Goal: Check status: Check status

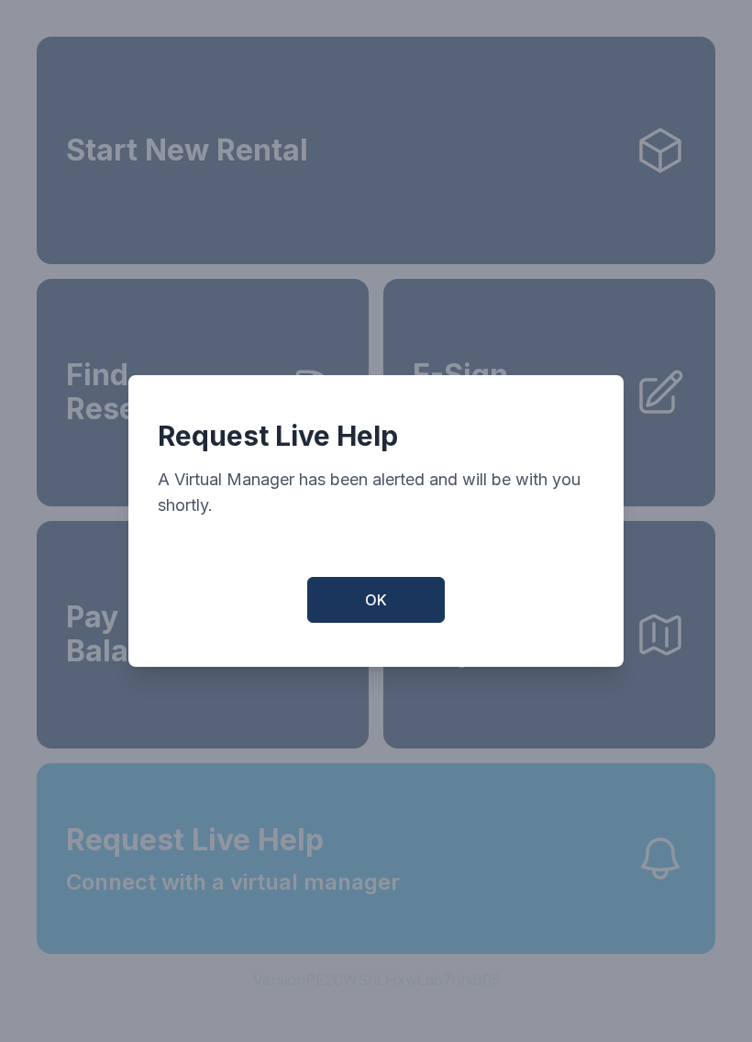
click at [399, 606] on button "OK" at bounding box center [376, 600] width 138 height 46
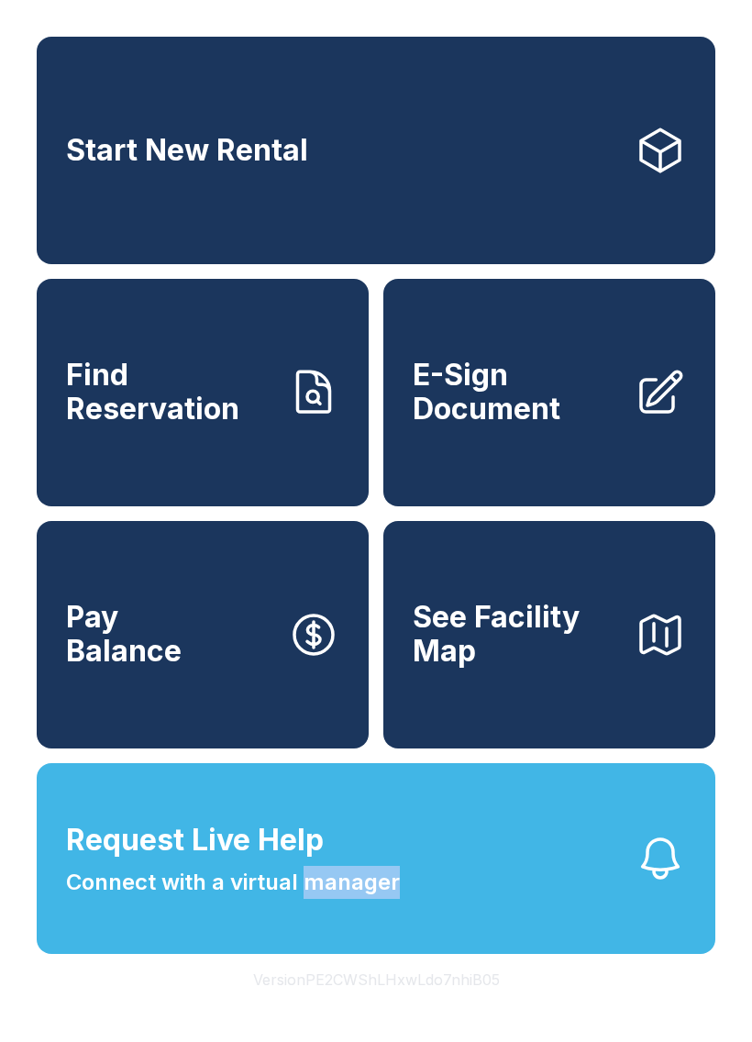
click at [543, 915] on button "Request Live Help Connect with a virtual manager" at bounding box center [376, 858] width 679 height 191
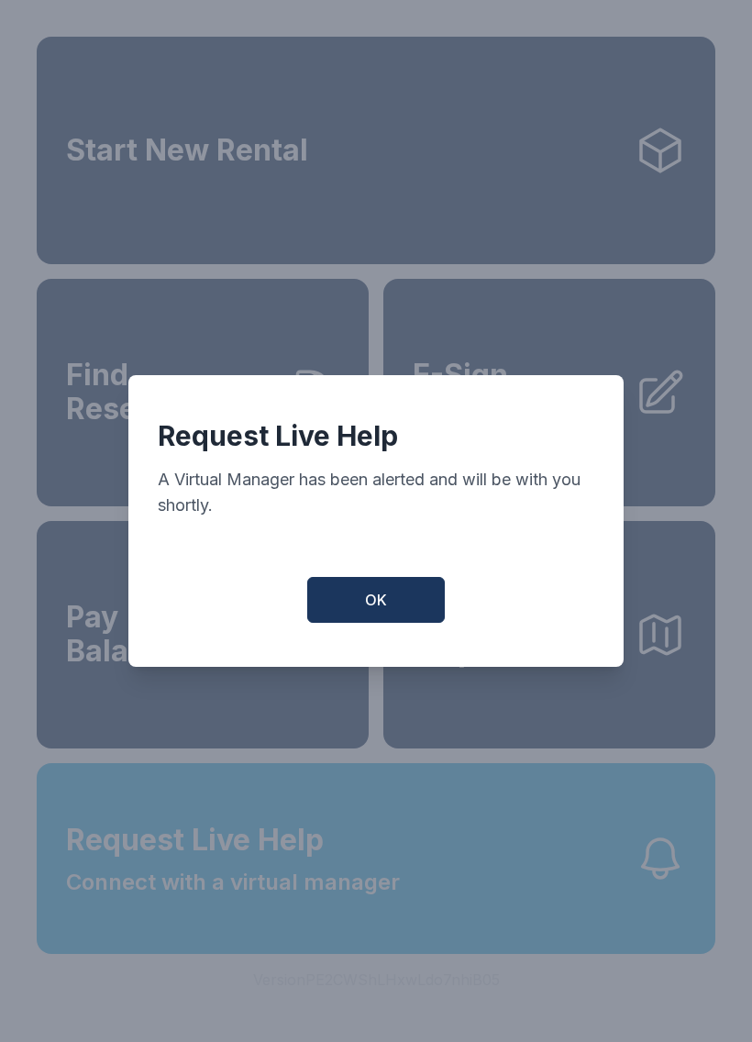
click at [405, 609] on button "OK" at bounding box center [376, 600] width 138 height 46
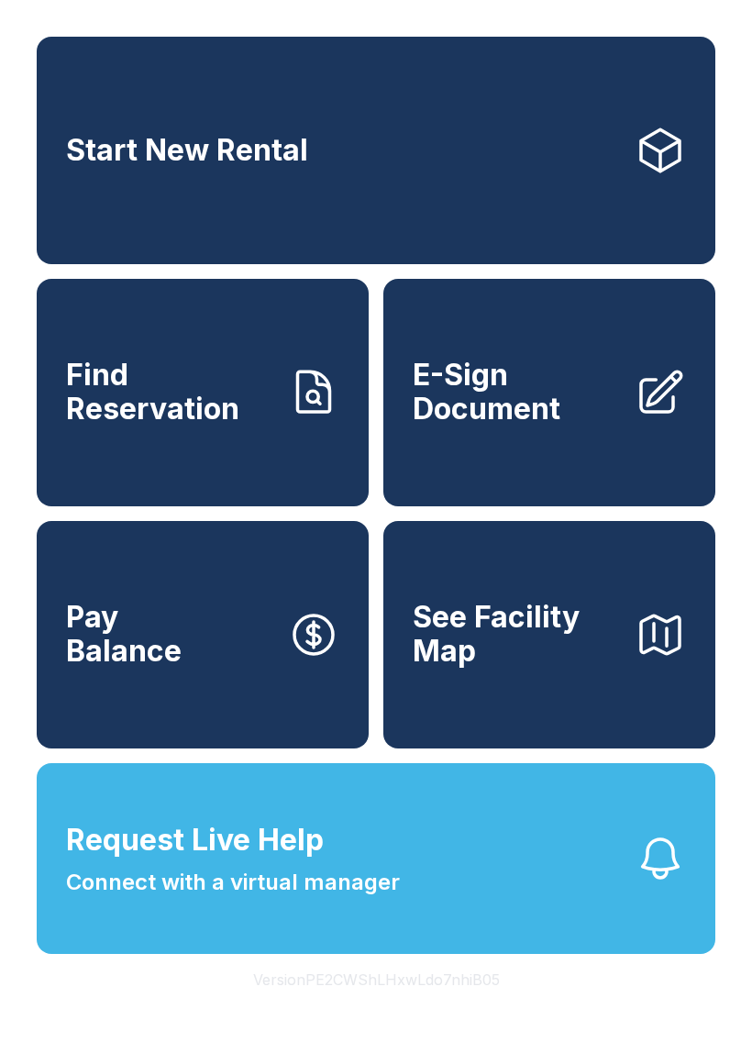
click at [221, 406] on span "Find Reservation" at bounding box center [169, 392] width 207 height 67
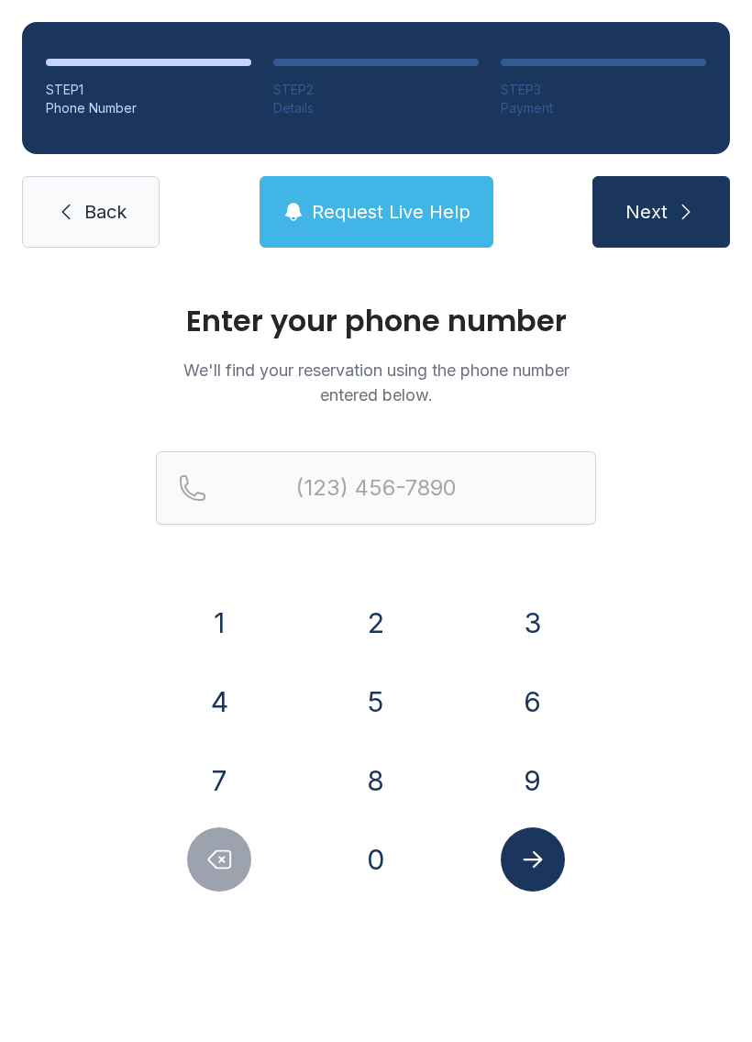
click at [249, 776] on button "7" at bounding box center [219, 781] width 64 height 64
click at [361, 858] on button "0" at bounding box center [376, 859] width 64 height 64
click at [237, 728] on button "4" at bounding box center [219, 702] width 64 height 64
click at [353, 644] on button "2" at bounding box center [376, 623] width 64 height 64
click at [533, 614] on button "3" at bounding box center [533, 623] width 64 height 64
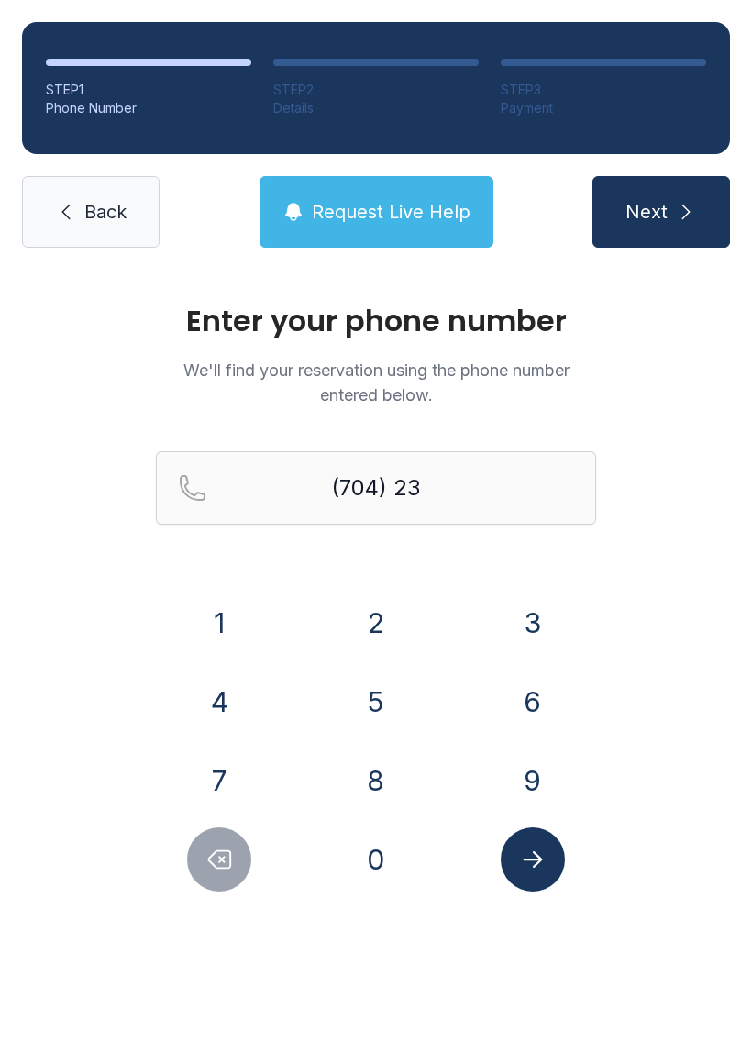
click at [400, 864] on button "0" at bounding box center [376, 859] width 64 height 64
click at [242, 771] on button "7" at bounding box center [219, 781] width 64 height 64
click at [552, 618] on button "3" at bounding box center [533, 623] width 64 height 64
click at [402, 868] on button "0" at bounding box center [376, 859] width 64 height 64
click at [250, 769] on button "7" at bounding box center [219, 781] width 64 height 64
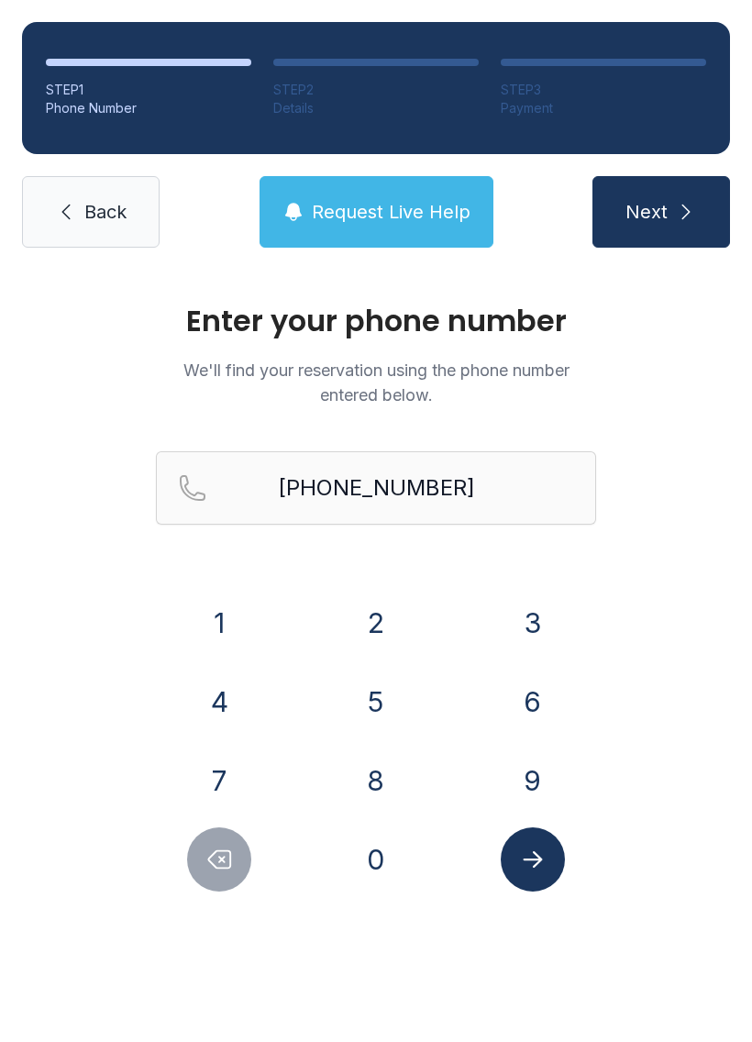
click at [559, 855] on button "Submit lookup form" at bounding box center [533, 859] width 64 height 64
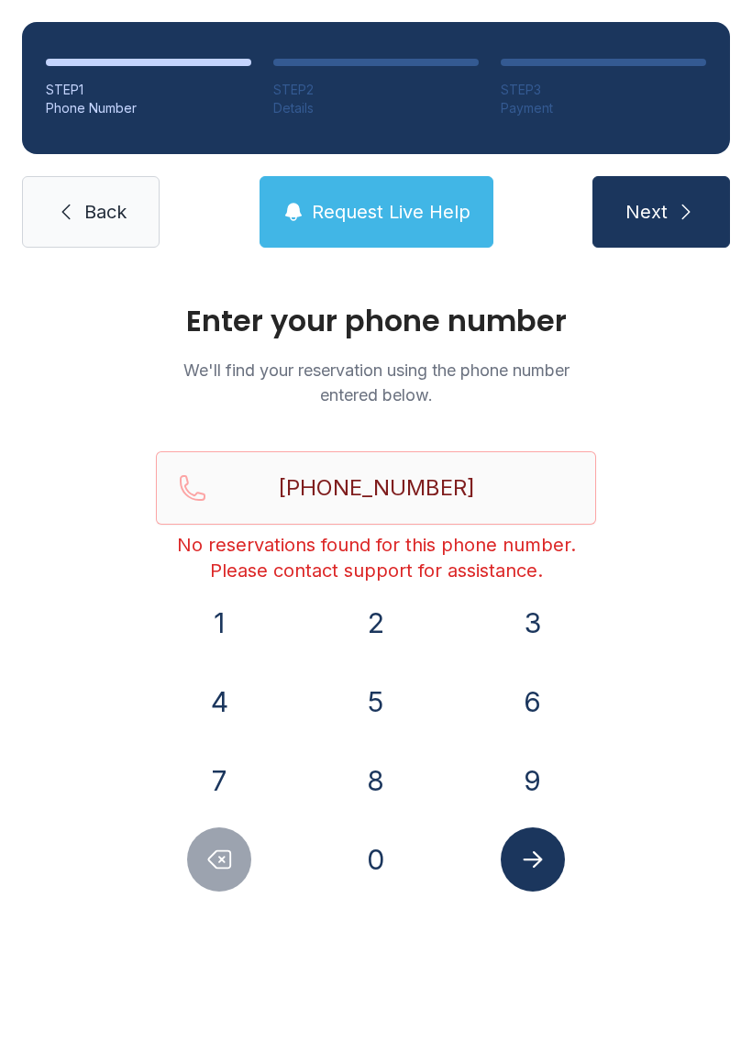
click at [236, 850] on button "Delete number" at bounding box center [219, 859] width 64 height 64
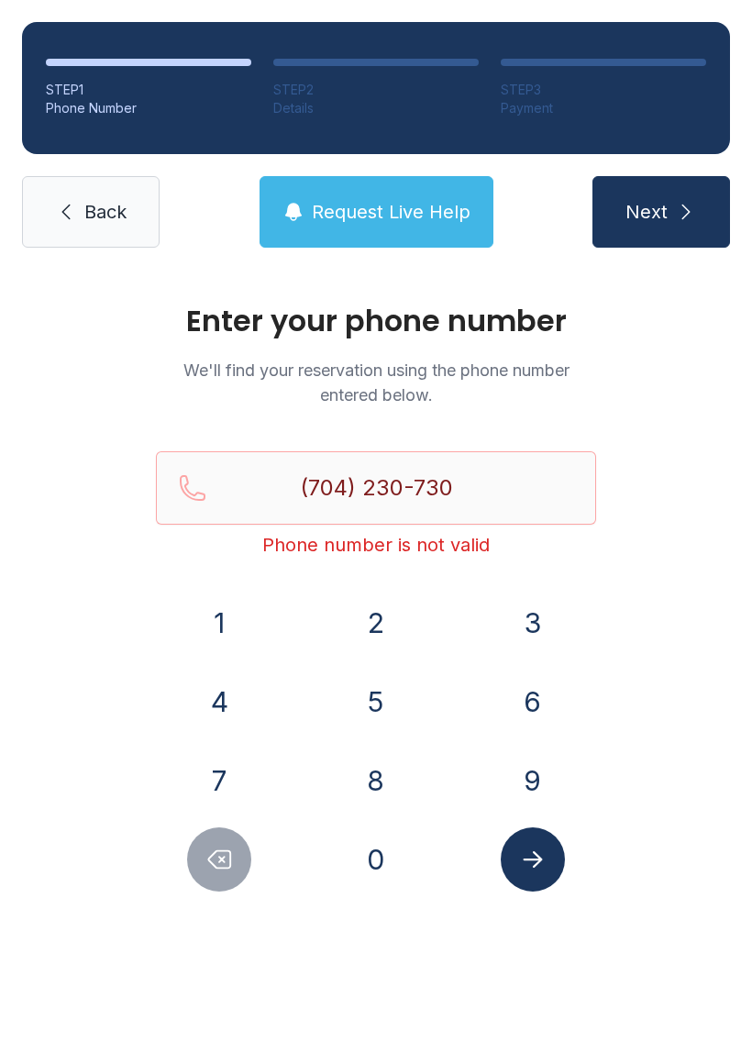
click at [235, 849] on button "Delete number" at bounding box center [219, 859] width 64 height 64
click at [229, 843] on button "Delete number" at bounding box center [219, 859] width 64 height 64
click at [226, 849] on icon "Delete number" at bounding box center [219, 860] width 28 height 28
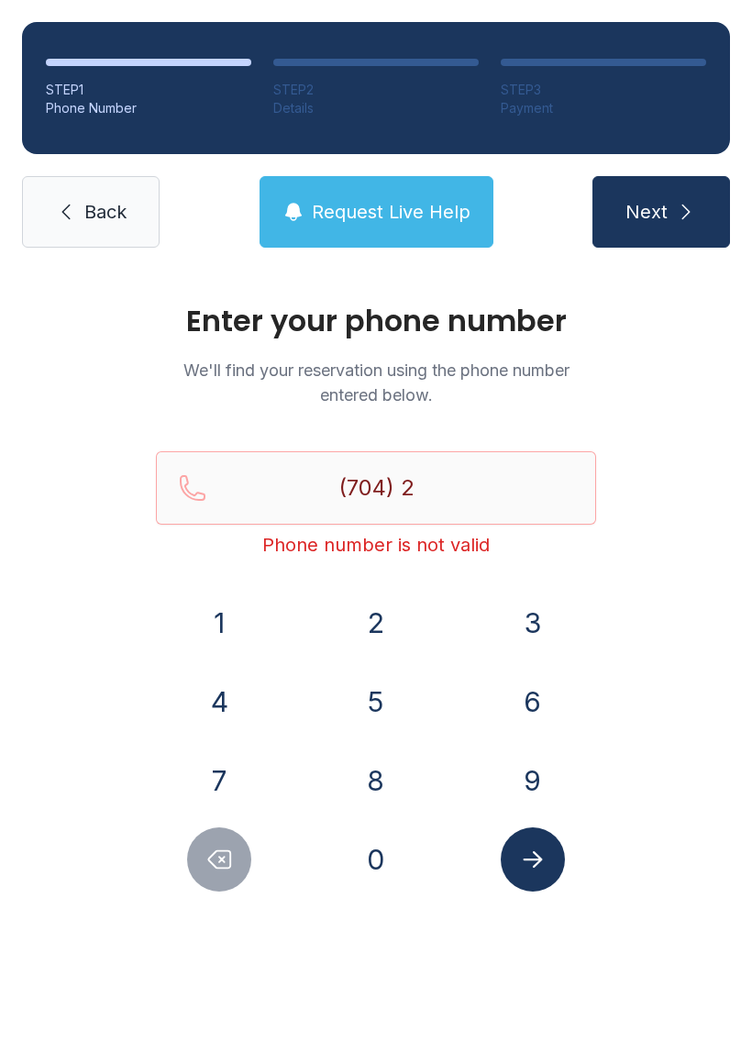
click at [235, 849] on button "Delete number" at bounding box center [219, 859] width 64 height 64
click at [234, 849] on button "Delete number" at bounding box center [219, 859] width 64 height 64
click at [243, 846] on button "Delete number" at bounding box center [219, 859] width 64 height 64
type input "(7"
click at [242, 846] on button "Delete number" at bounding box center [219, 859] width 64 height 64
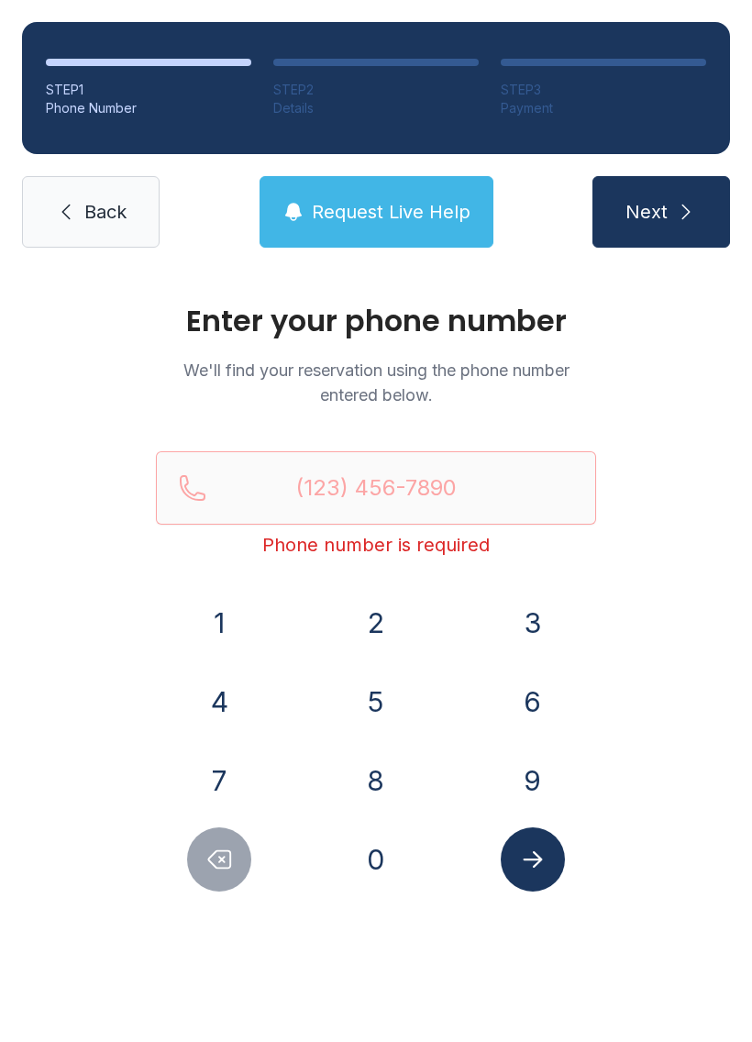
click at [238, 850] on button "Delete number" at bounding box center [219, 859] width 64 height 64
click at [109, 205] on span "Back" at bounding box center [105, 212] width 42 height 26
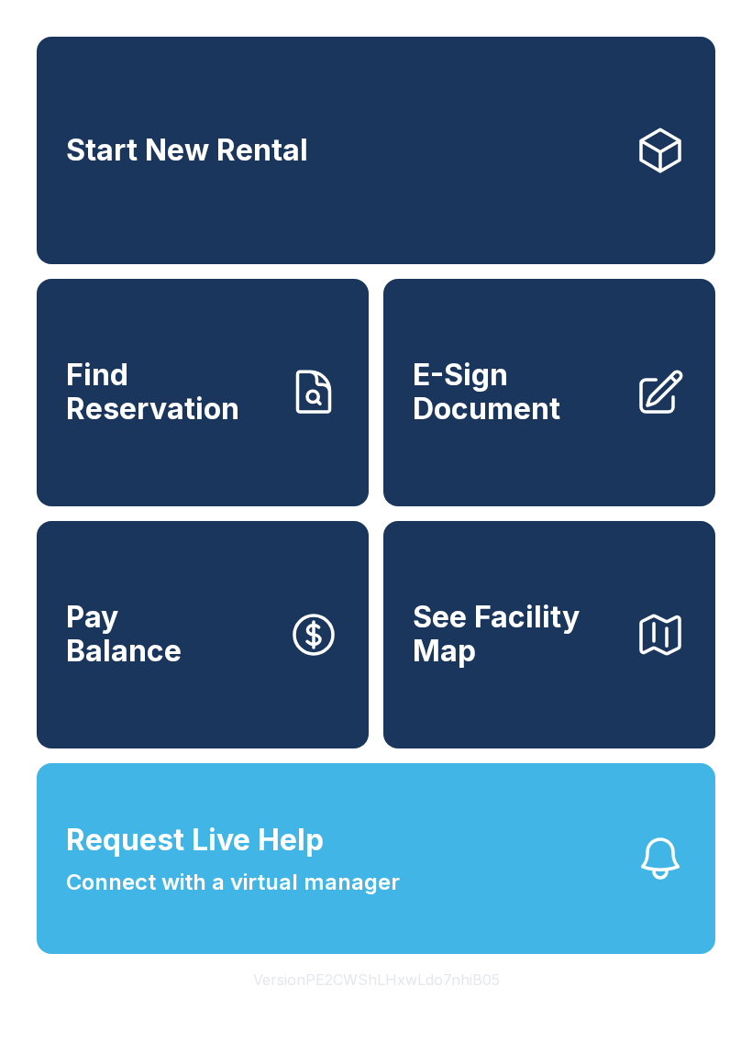
click at [564, 720] on button "See Facility Map" at bounding box center [549, 635] width 332 height 228
